Goal: Book appointment/travel/reservation

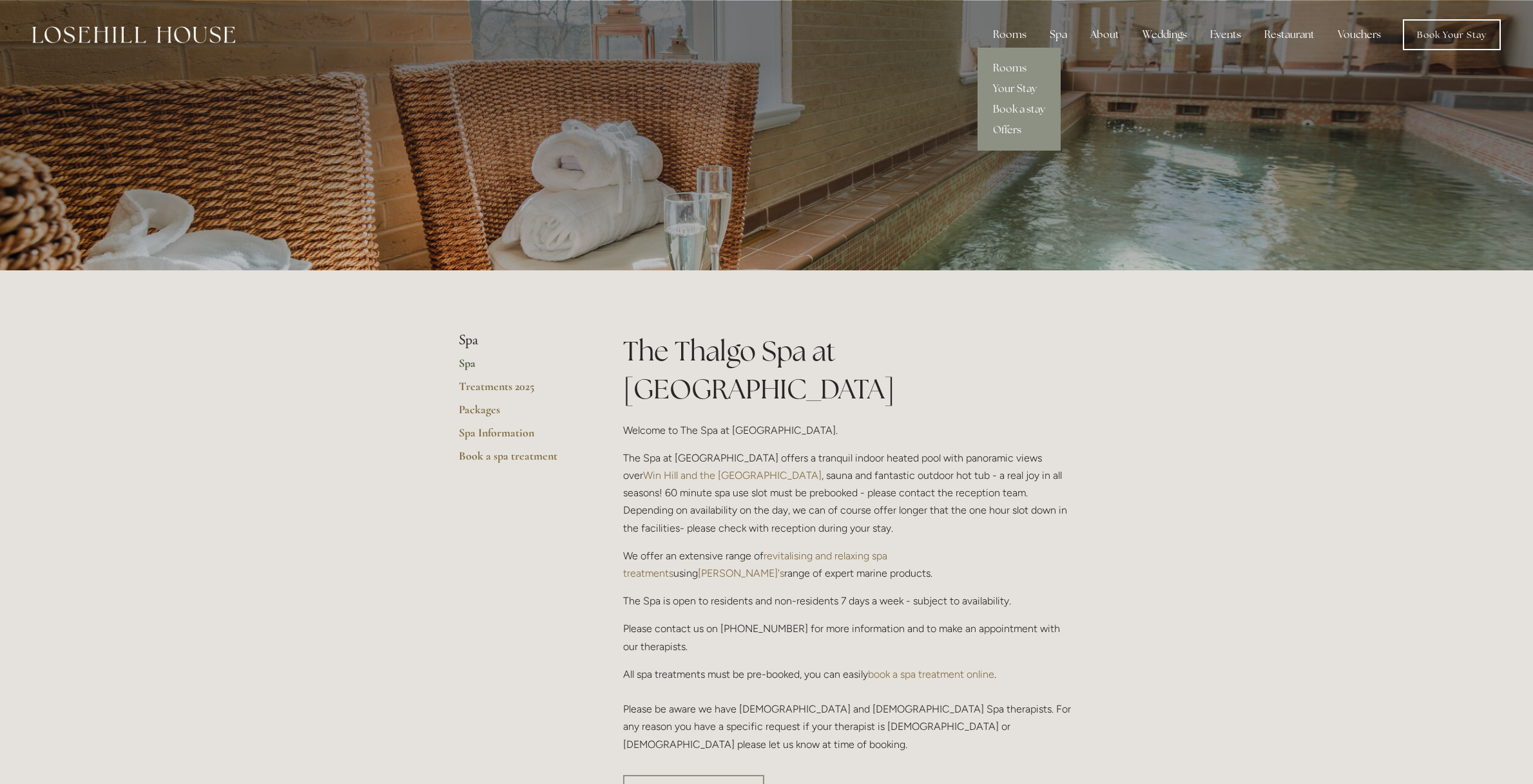
click at [1022, 33] on div "Rooms" at bounding box center [1010, 35] width 54 height 25
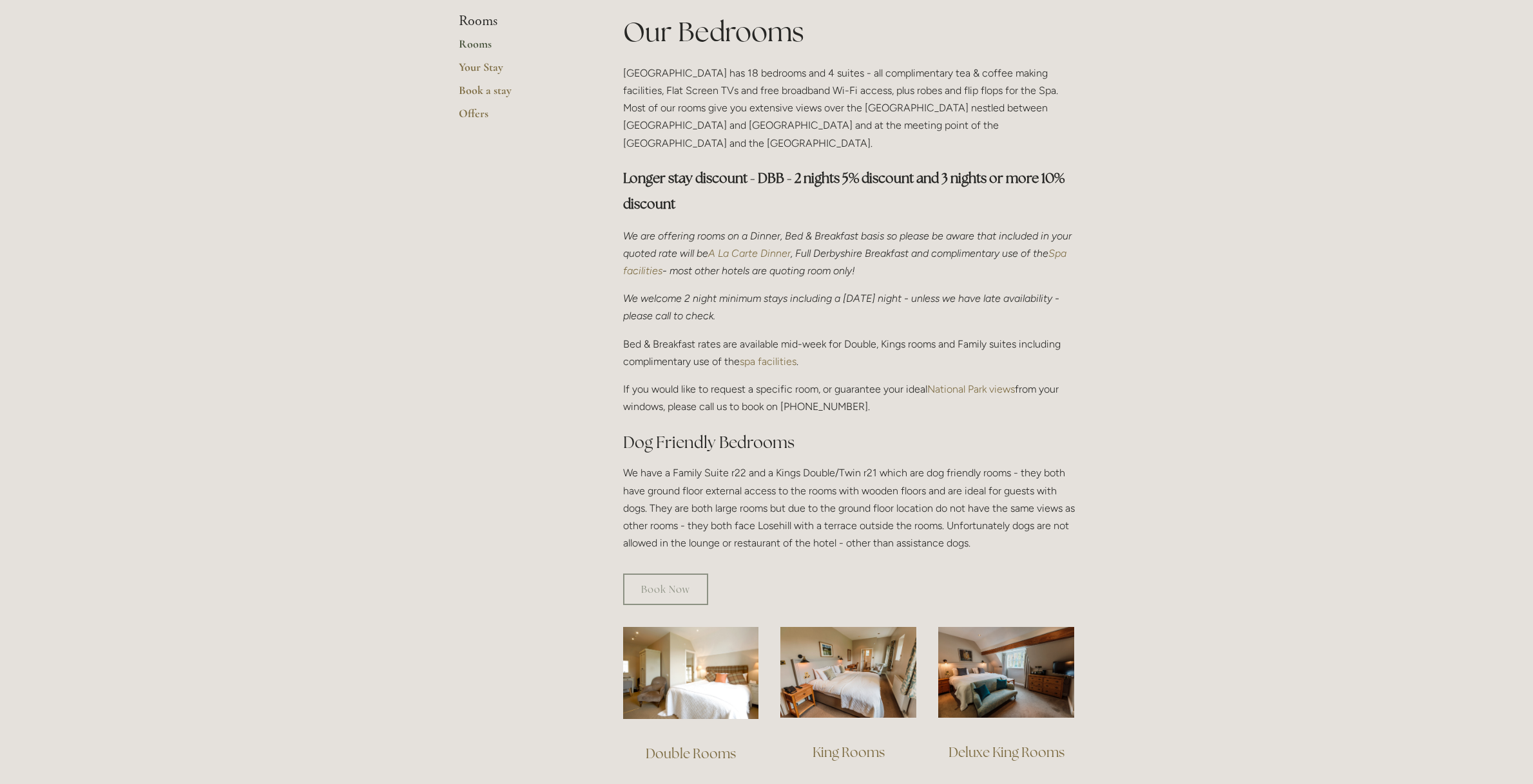
scroll to position [635, 0]
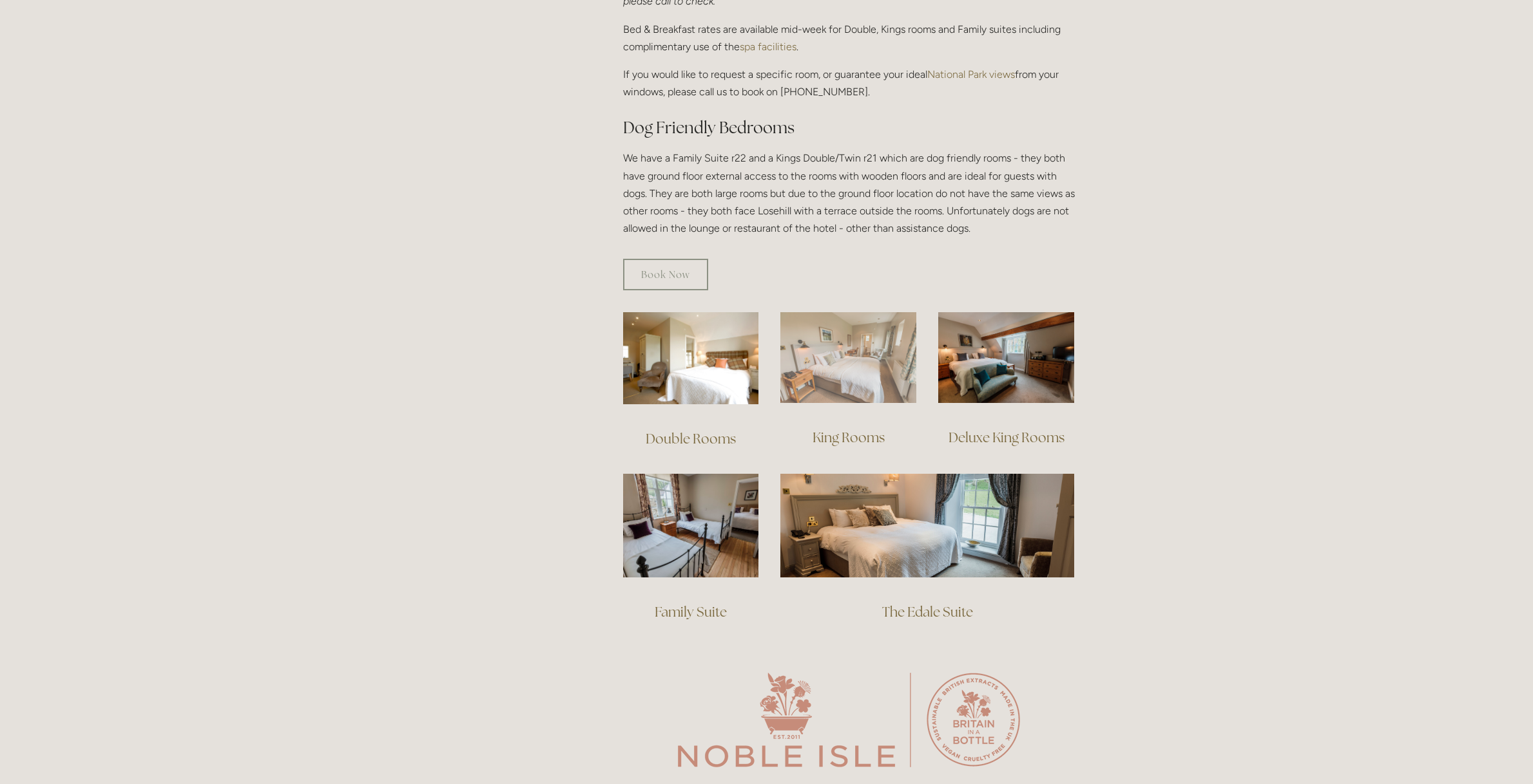
click at [853, 359] on img at bounding box center [848, 358] width 136 height 91
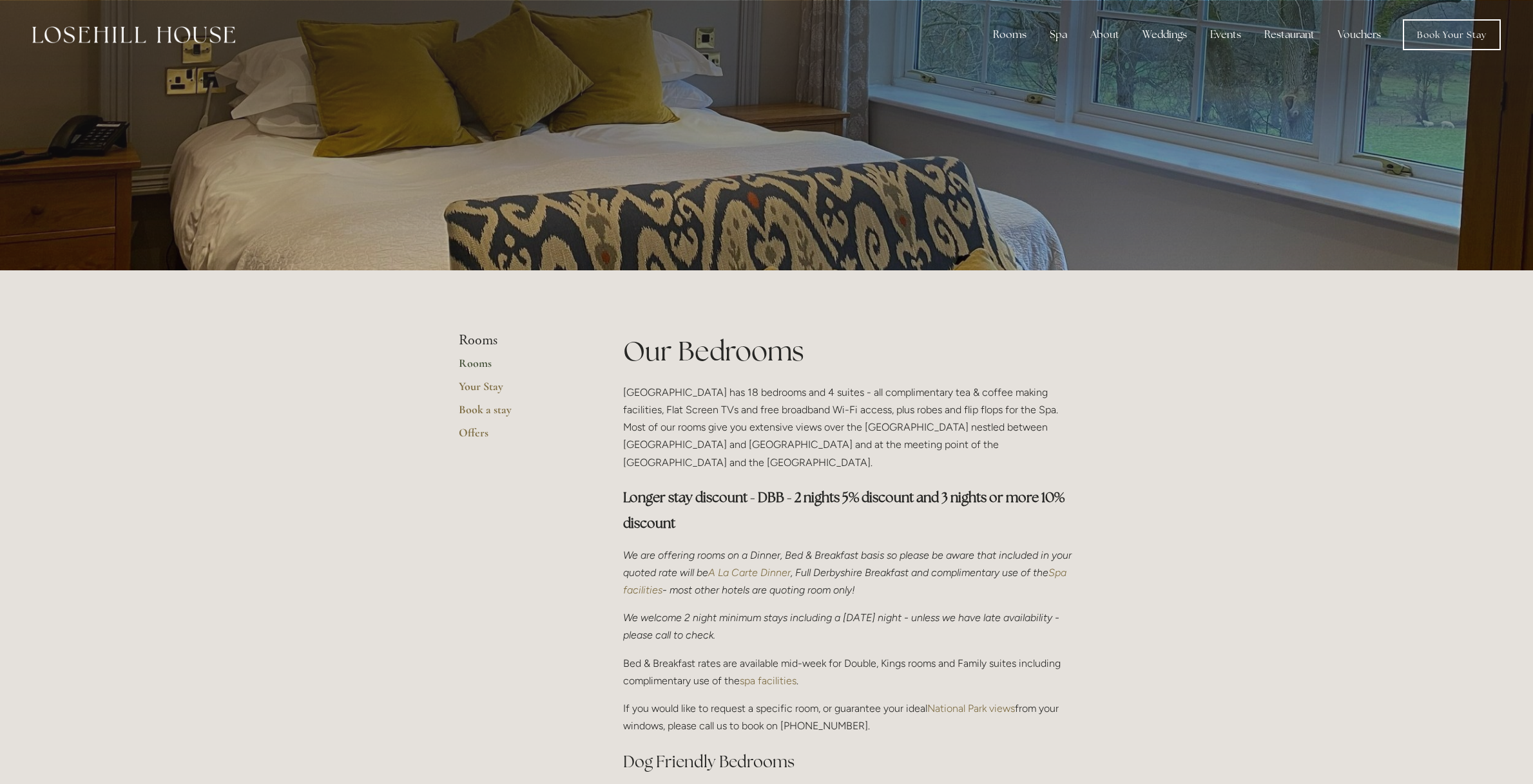
scroll to position [0, 0]
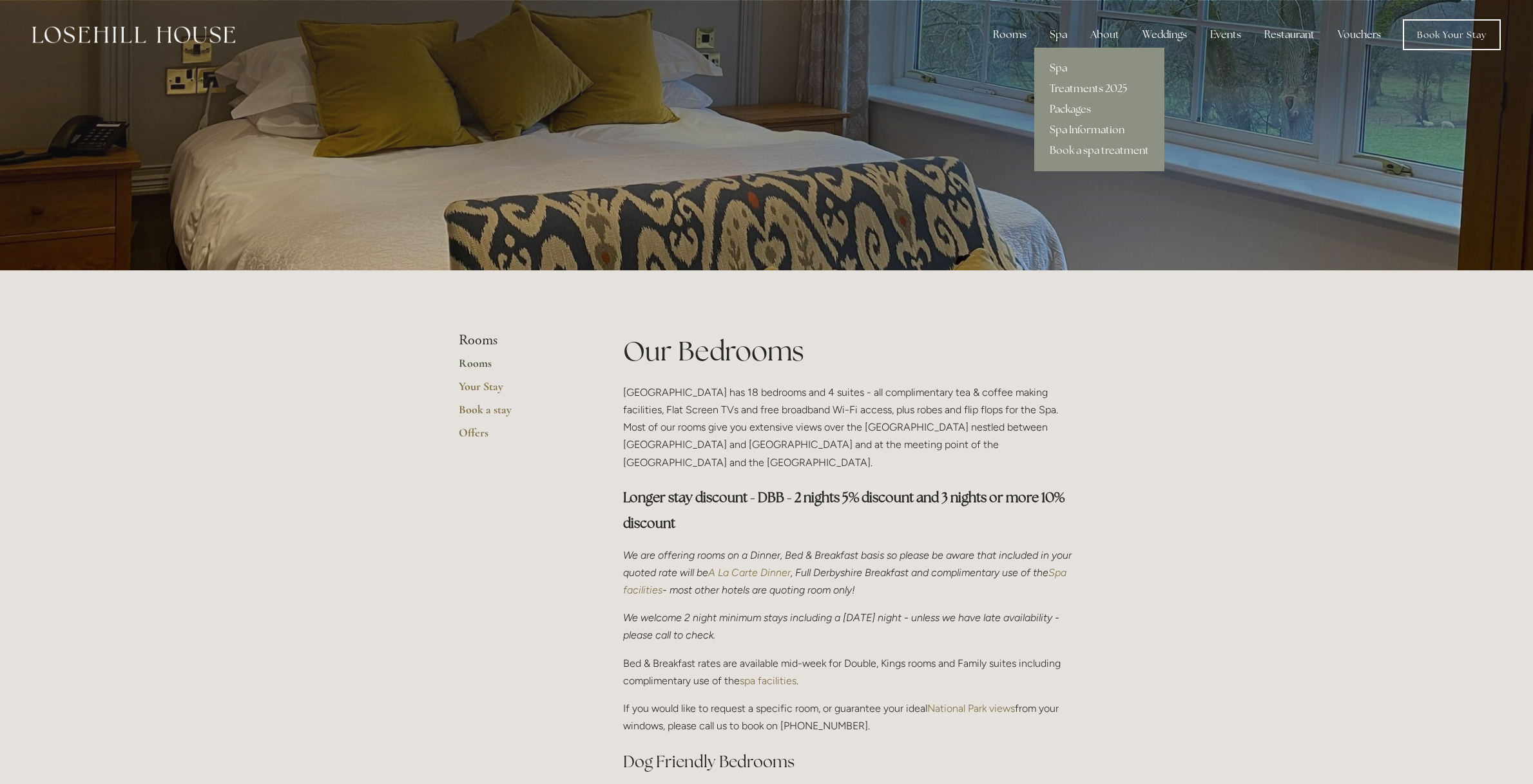
click at [1089, 87] on link "Treatments 2025" at bounding box center [1099, 88] width 130 height 20
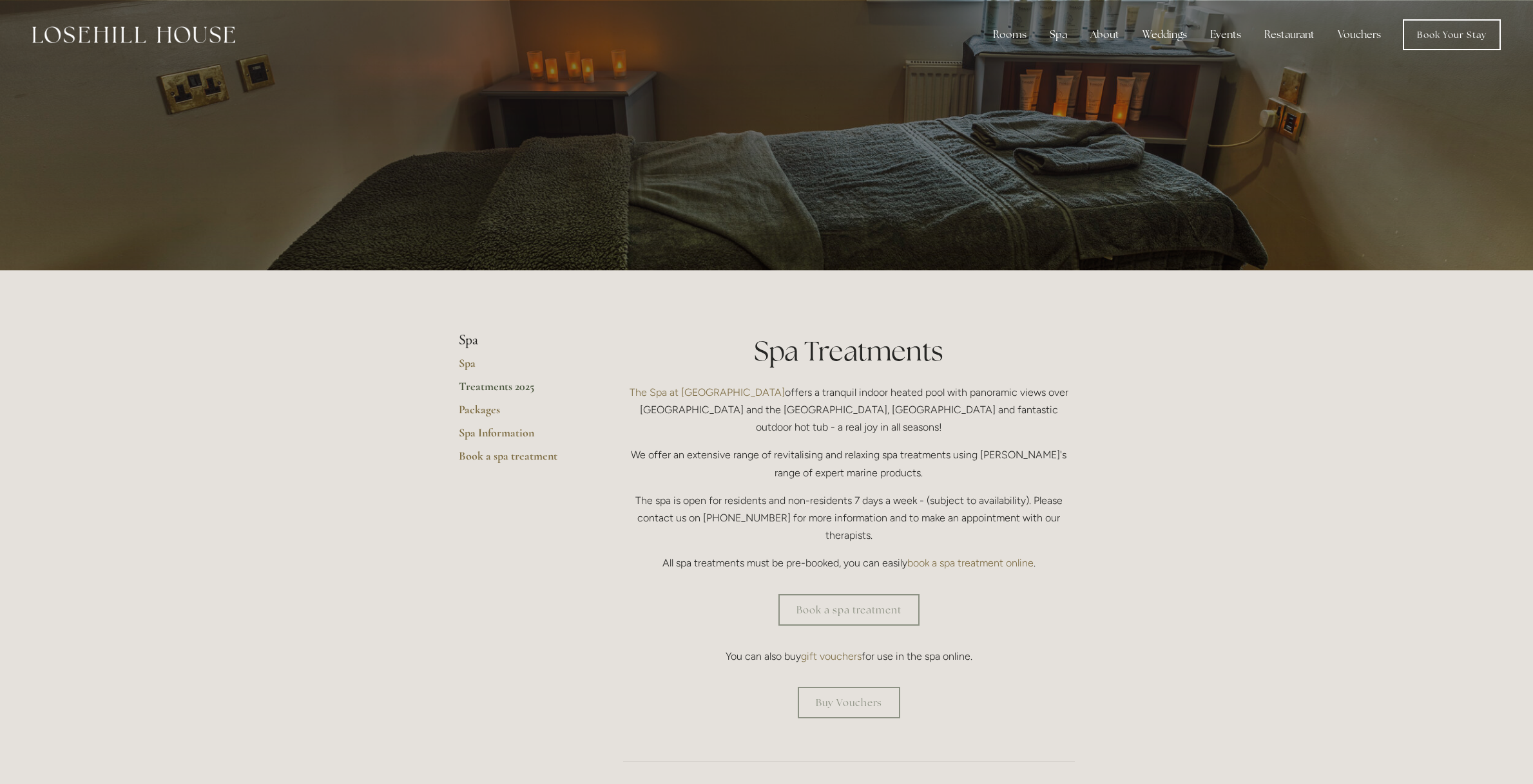
click at [512, 387] on link "Treatments 2025" at bounding box center [520, 391] width 123 height 23
click at [489, 415] on link "Packages" at bounding box center [520, 414] width 123 height 23
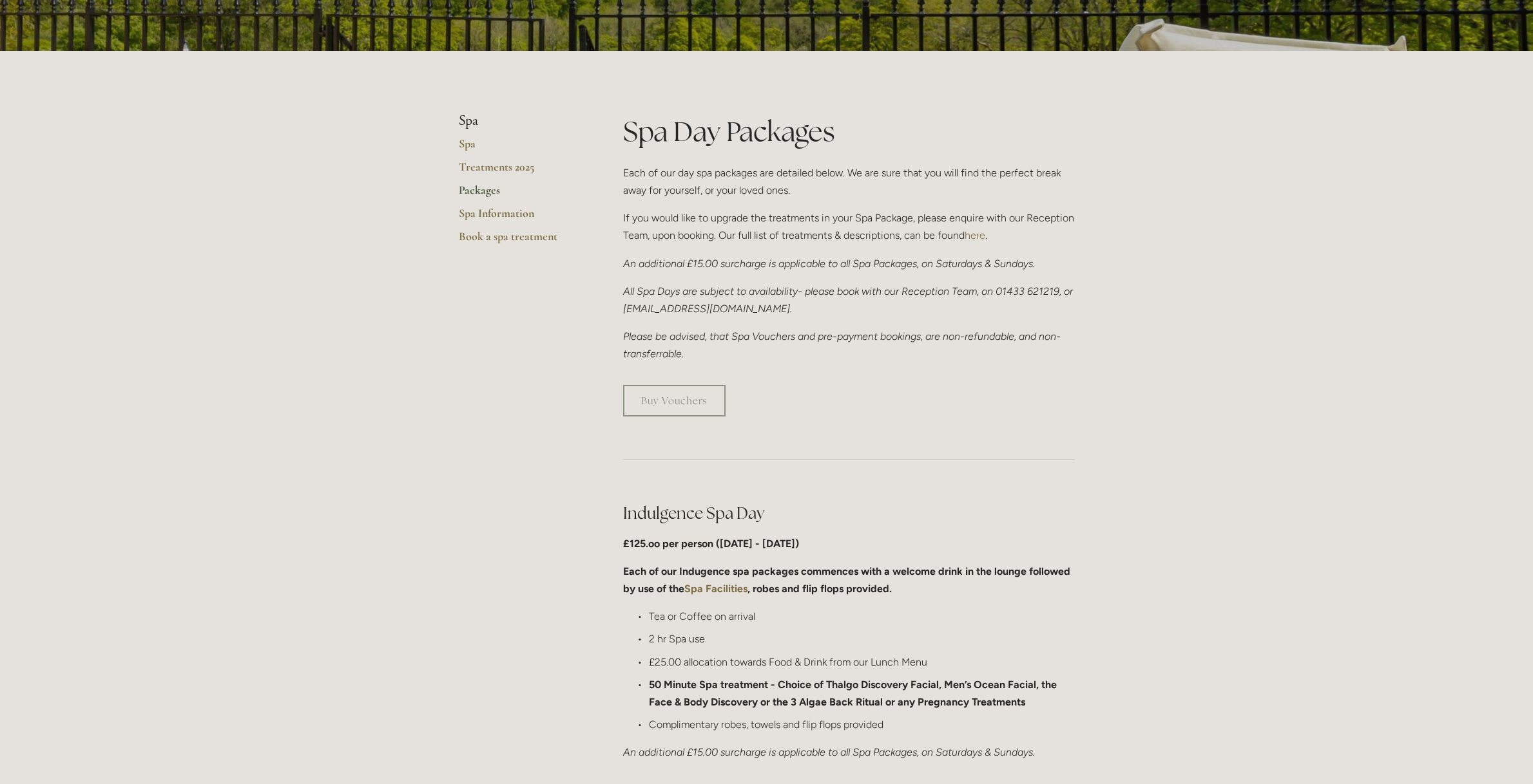
scroll to position [212, 0]
